Goal: Transaction & Acquisition: Book appointment/travel/reservation

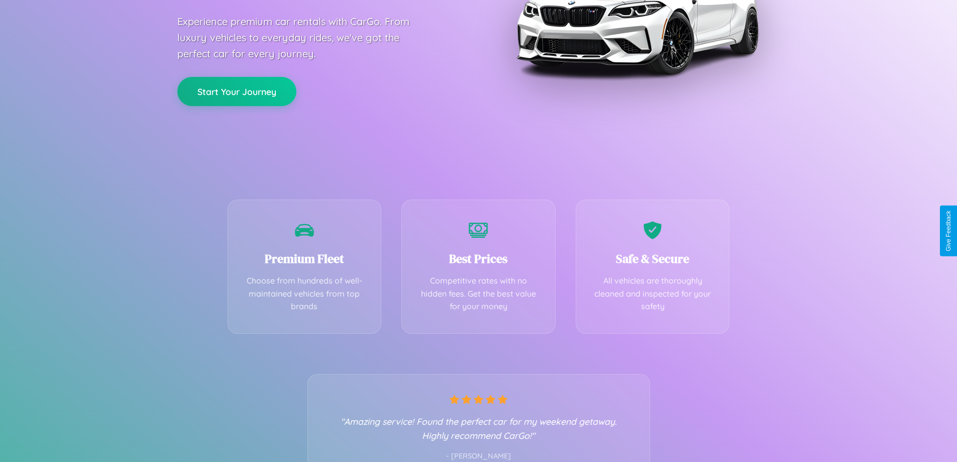
scroll to position [198, 0]
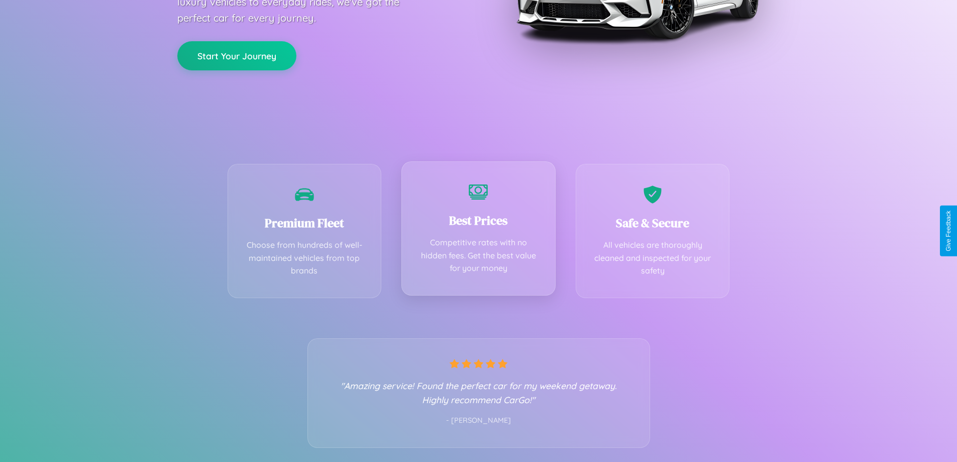
click at [478, 231] on div "Best Prices Competitive rates with no hidden fees. Get the best value for your …" at bounding box center [478, 228] width 154 height 134
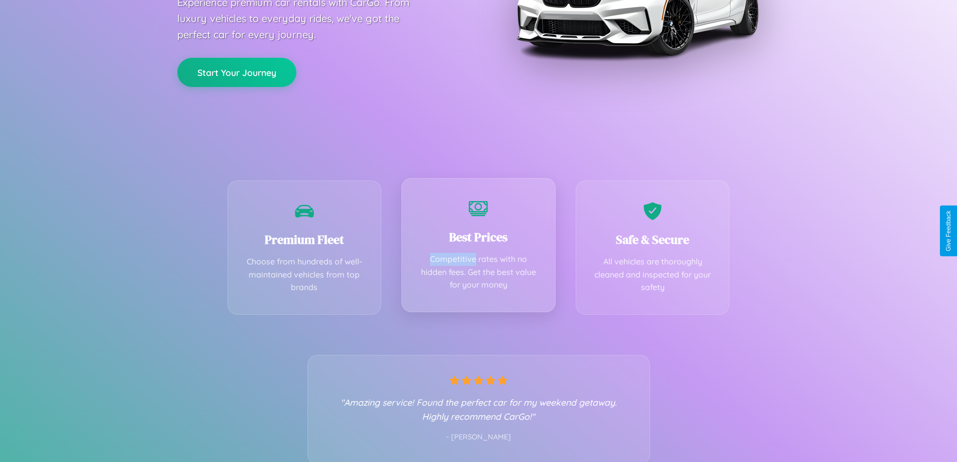
scroll to position [0, 0]
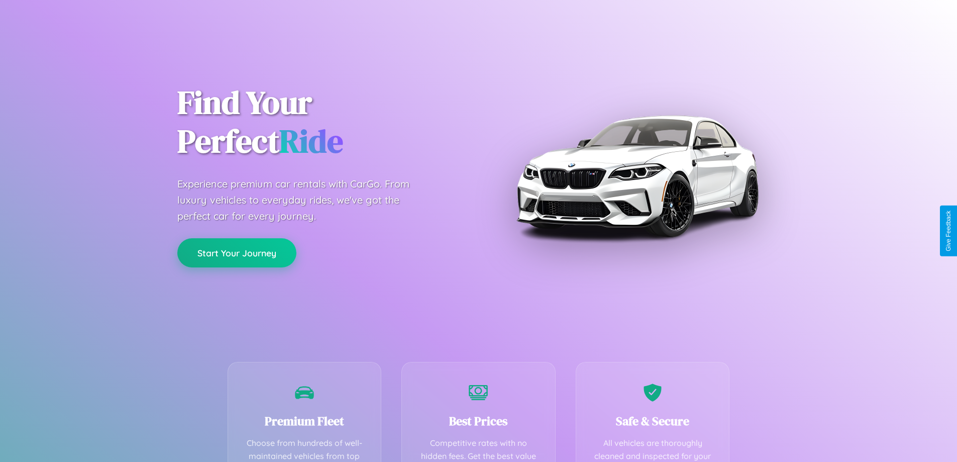
click at [237, 253] on button "Start Your Journey" at bounding box center [236, 252] width 119 height 29
click at [237, 252] on button "Start Your Journey" at bounding box center [236, 252] width 119 height 29
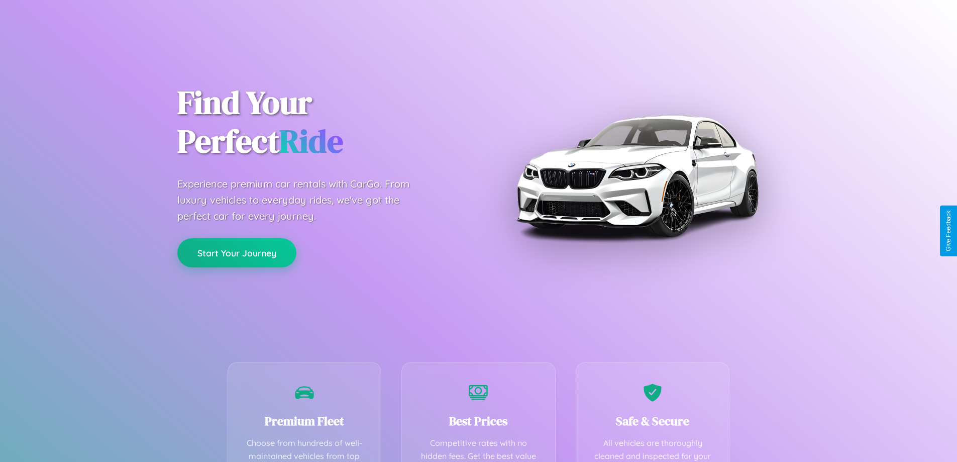
click at [237, 252] on button "Start Your Journey" at bounding box center [236, 252] width 119 height 29
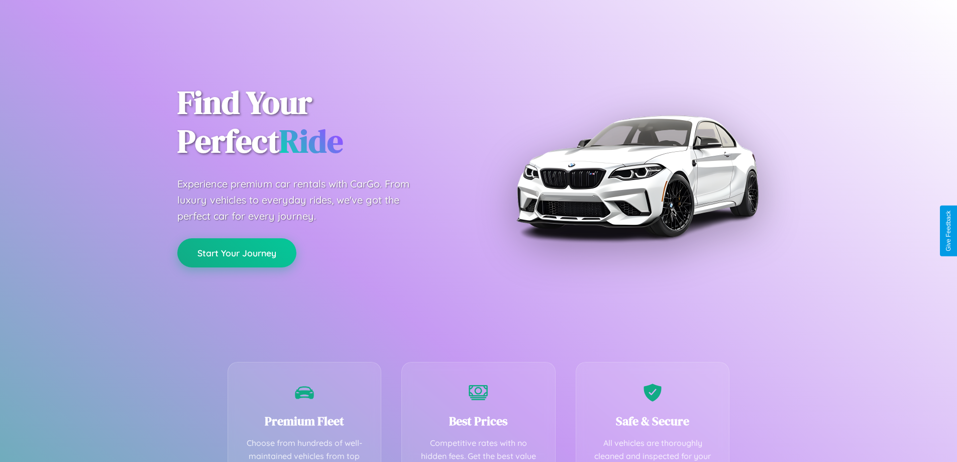
click at [237, 252] on button "Start Your Journey" at bounding box center [236, 252] width 119 height 29
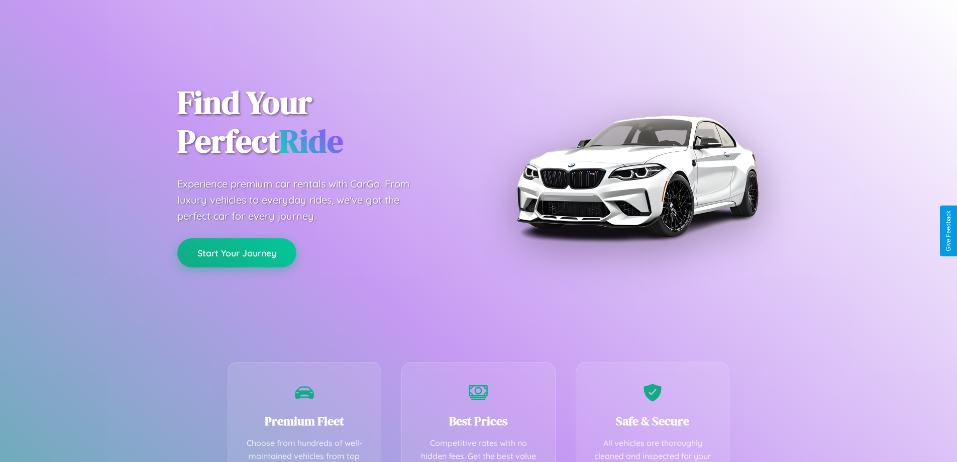
click at [237, 252] on button "Start Your Journey" at bounding box center [236, 252] width 119 height 29
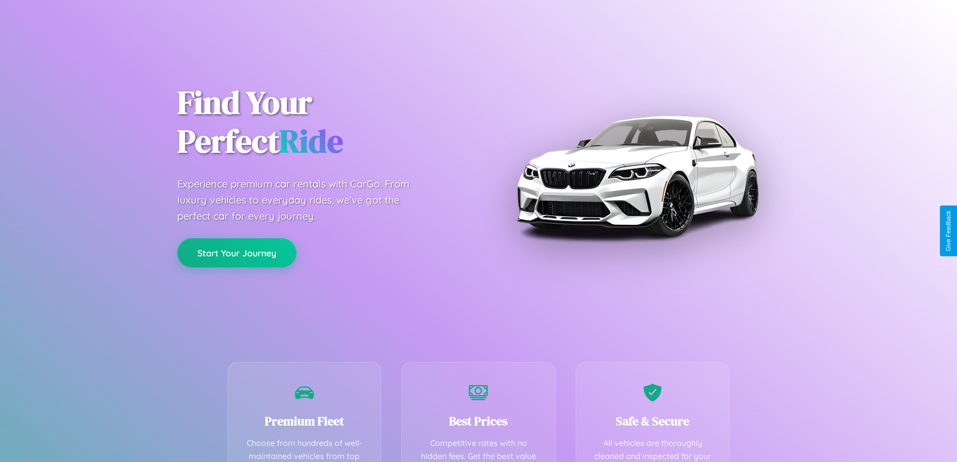
click at [237, 252] on button "Start Your Journey" at bounding box center [236, 252] width 119 height 29
